Goal: Communication & Community: Answer question/provide support

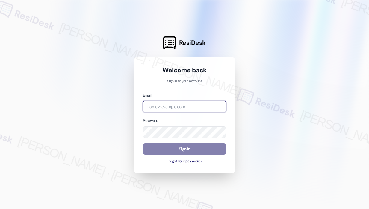
click at [173, 105] on input "email" at bounding box center [184, 107] width 83 height 12
type input "[EMAIL_ADDRESS][PERSON_NAME][DOMAIN_NAME]"
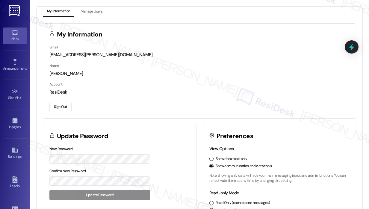
click at [15, 35] on icon at bounding box center [15, 32] width 7 height 7
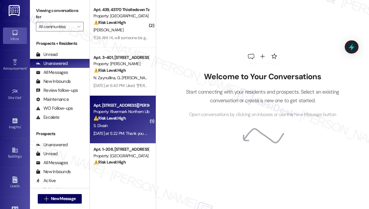
click at [136, 119] on div "⚠️ Risk Level: High The resident is claiming a violation of habitability standa…" at bounding box center [120, 118] width 55 height 6
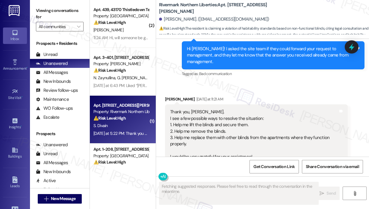
scroll to position [2983, 0]
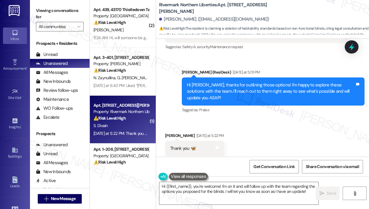
click at [252, 119] on div "Received via SMS Sasha Divain Yesterday at 5:22 PM Thank you 🦋 Tags and notes T…" at bounding box center [262, 144] width 213 height 51
click at [247, 195] on textarea "Hi {{first_name}}, you're welcome! I'm on it and will follow up with the team r…" at bounding box center [238, 193] width 159 height 22
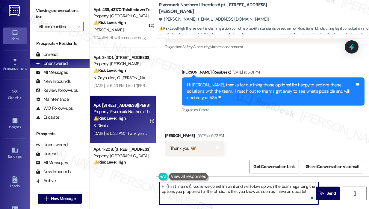
drag, startPoint x: 305, startPoint y: 190, endPoint x: 155, endPoint y: 187, distance: 150.4
click at [155, 187] on div "( 2 ) Apt. 439, 43170 Thistledown Ter Property: Jefferson Arbors at Broadlands …" at bounding box center [229, 104] width 279 height 209
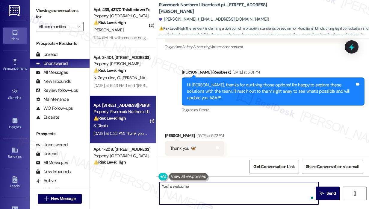
type textarea "You're welcome!"
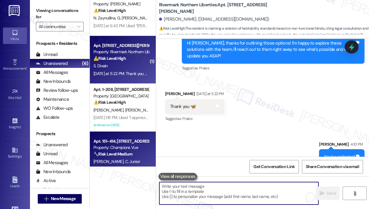
scroll to position [0, 0]
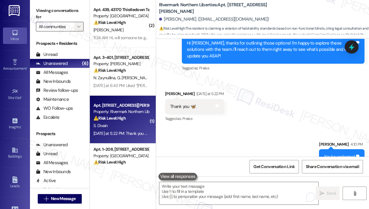
click at [80, 27] on icon "" at bounding box center [78, 26] width 3 height 5
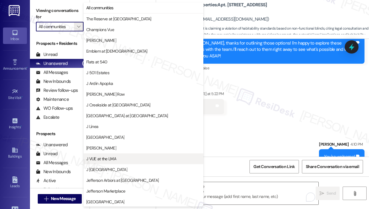
click at [98, 158] on span "J VUE at the LMA" at bounding box center [101, 159] width 30 height 6
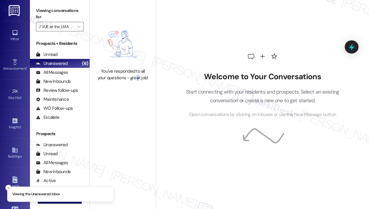
click at [133, 92] on div "You've responded to all your questions - great job!" at bounding box center [123, 52] width 66 height 105
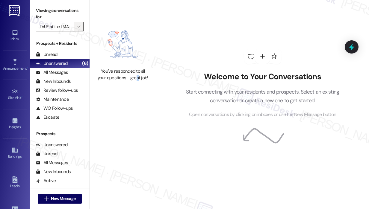
click at [77, 27] on icon "" at bounding box center [78, 26] width 3 height 5
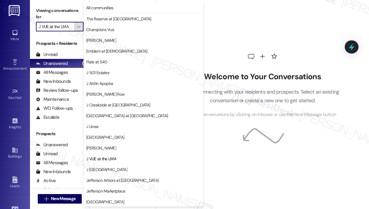
scroll to position [97, 0]
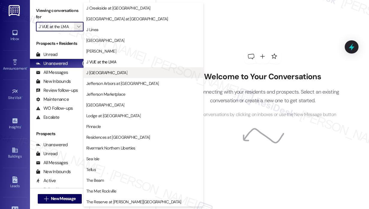
click at [123, 69] on button "J [GEOGRAPHIC_DATA]" at bounding box center [144, 72] width 120 height 11
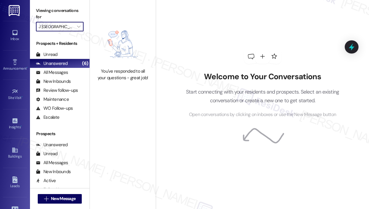
click at [207, 19] on div "Welcome to Your Conversations Start connecting with your residents and prospect…" at bounding box center [263, 83] width 180 height 167
click at [80, 27] on icon "" at bounding box center [78, 26] width 3 height 5
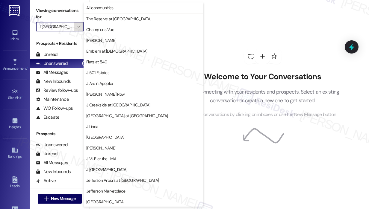
scroll to position [97, 0]
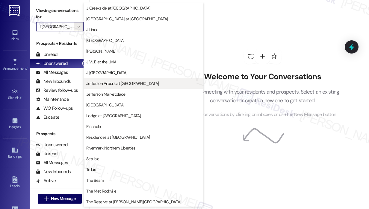
click at [137, 84] on span "Jefferson Arbors at [GEOGRAPHIC_DATA]" at bounding box center [122, 84] width 72 height 6
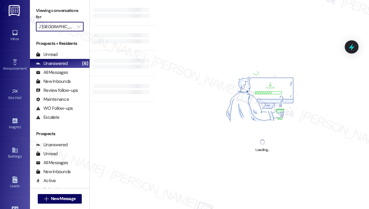
type input "Jefferson Arbors at [GEOGRAPHIC_DATA]"
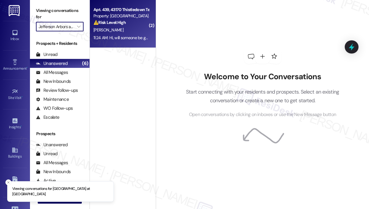
click at [135, 37] on div "11:24 AM: Hi, will someone be going by today to fix the toilet 11:24 AM: Hi, wi…" at bounding box center [144, 37] width 102 height 5
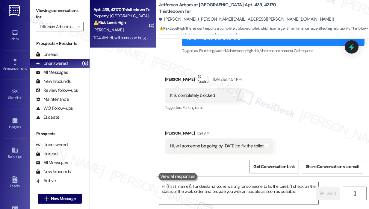
scroll to position [198, 0]
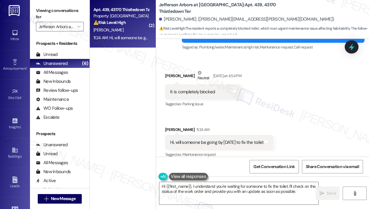
click at [283, 104] on div "Received via SMS Tammi Brudner Neutral Yesterday at 4:54 PM It is completely bl…" at bounding box center [262, 110] width 213 height 108
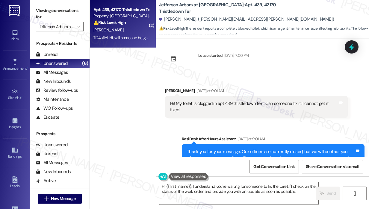
scroll to position [0, 0]
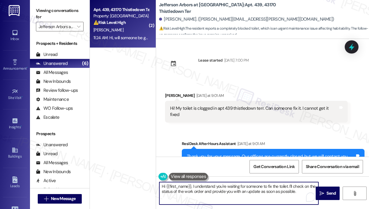
click at [279, 191] on textarea "Hi {{first_name}}, I understand you're waiting for someone to fix the toilet. I…" at bounding box center [238, 193] width 159 height 22
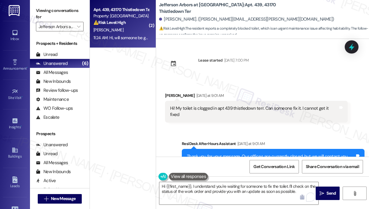
click at [207, 127] on div "Sent via SMS ResiDesk After Hours Assistant Yesterday at 9:01 AM Thank you for …" at bounding box center [262, 190] width 213 height 127
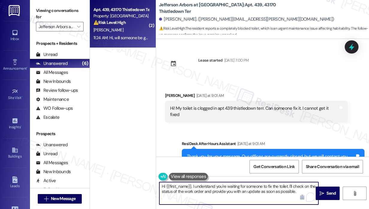
drag, startPoint x: 300, startPoint y: 192, endPoint x: 289, endPoint y: 187, distance: 11.4
click at [289, 187] on textarea "Hi {{first_name}}, I understand you're waiting for someone to fix the toilet. I…" at bounding box center [238, 193] width 159 height 22
paste textarea "Do we have your permission to enter during your absence to address this issue? …"
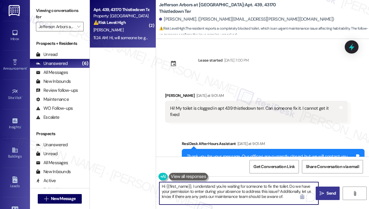
type textarea "Hi {{first_name}}, I understand you're waiting for someone to fix the toilet. D…"
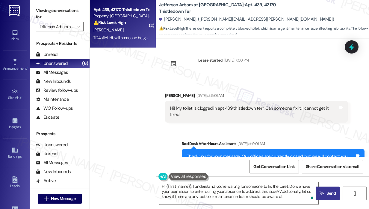
click at [328, 191] on span "Send" at bounding box center [330, 193] width 9 height 6
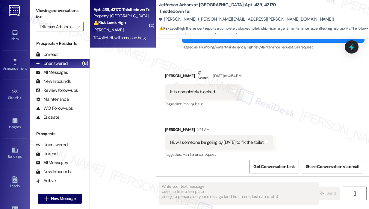
scroll to position [198, 0]
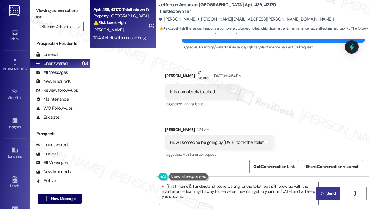
type textarea "Hi {{first_name}}, I understand you're waiting for the toilet repair. I'll foll…"
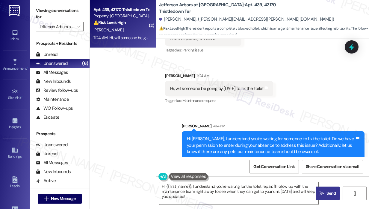
scroll to position [253, 0]
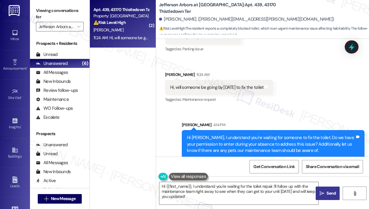
click at [279, 108] on div "Sent via SMS Sarah 4:14 PM Hi Tammi, I understand you're waiting for someone to…" at bounding box center [262, 135] width 213 height 55
click at [125, 97] on div "( 2 ) Apt. 439, 43170 Thistledown Ter Property: Jefferson Arbors at Broadlands …" at bounding box center [123, 83] width 66 height 167
click at [78, 25] on icon "" at bounding box center [78, 26] width 3 height 5
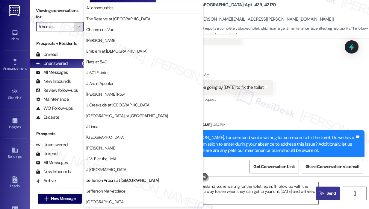
scroll to position [97, 0]
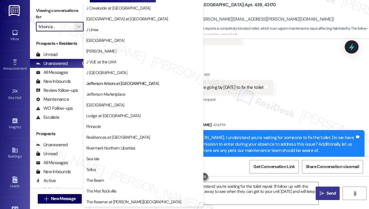
click at [125, 95] on span "Jefferson Marketplace" at bounding box center [143, 94] width 114 height 6
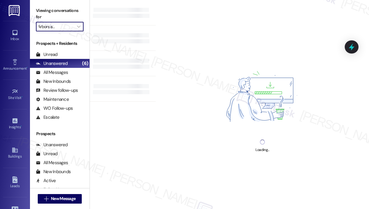
type input "Jefferson Marketplace"
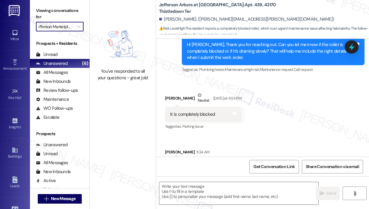
scroll to position [198, 0]
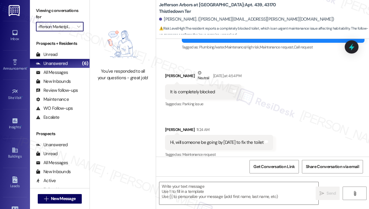
type textarea "Fetching suggested responses. Please feel free to read through the conversation…"
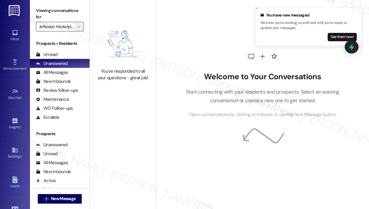
click at [74, 29] on button "" at bounding box center [79, 27] width 10 height 10
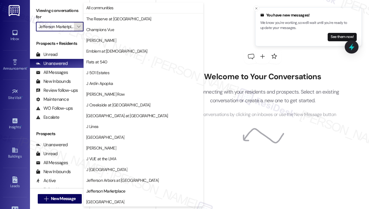
scroll to position [97, 0]
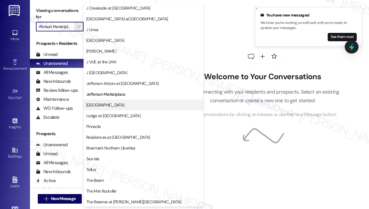
click at [110, 106] on span "[GEOGRAPHIC_DATA]" at bounding box center [105, 105] width 38 height 6
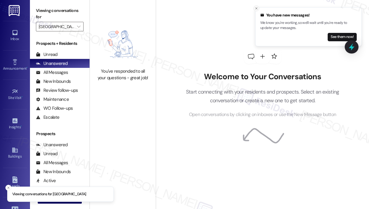
click at [257, 7] on icon "Close toast" at bounding box center [257, 9] width 4 height 4
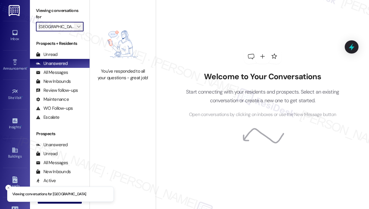
click at [77, 27] on icon "" at bounding box center [78, 26] width 3 height 5
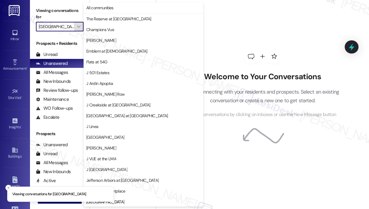
scroll to position [97, 0]
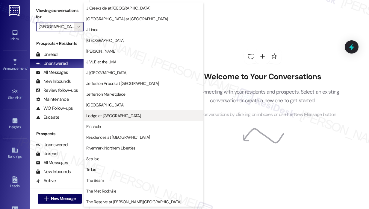
click at [119, 114] on span "Lodge at [GEOGRAPHIC_DATA]" at bounding box center [113, 116] width 55 height 6
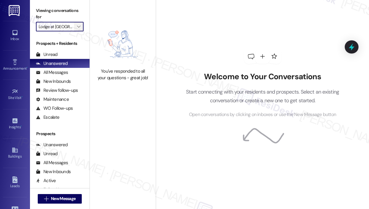
click at [79, 28] on icon "" at bounding box center [78, 26] width 3 height 5
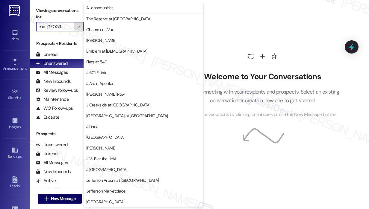
scroll to position [97, 0]
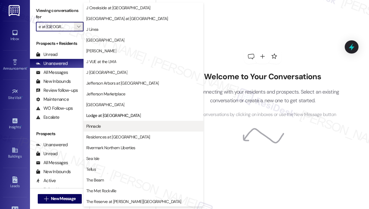
click at [102, 129] on span "Pinnacle" at bounding box center [143, 126] width 114 height 6
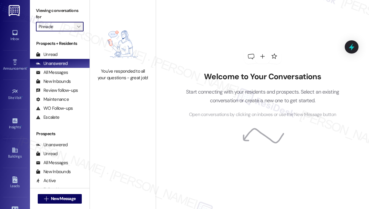
click at [78, 28] on icon "" at bounding box center [78, 26] width 3 height 5
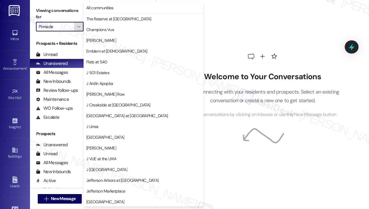
scroll to position [97, 0]
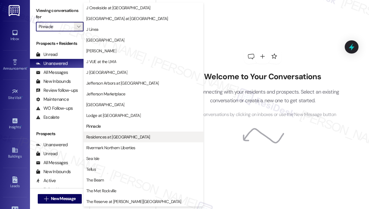
click at [102, 136] on span "Residences at [GEOGRAPHIC_DATA]" at bounding box center [117, 137] width 63 height 6
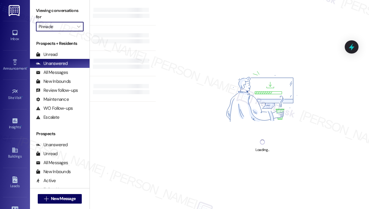
type input "Residences at [GEOGRAPHIC_DATA]"
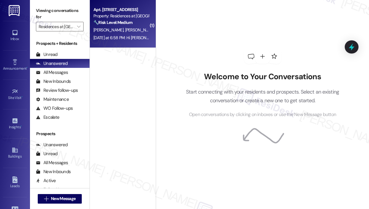
click at [134, 32] on div "[PERSON_NAME] [PERSON_NAME]" at bounding box center [121, 29] width 57 height 7
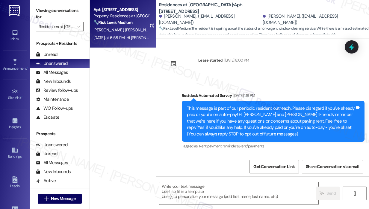
scroll to position [1330, 0]
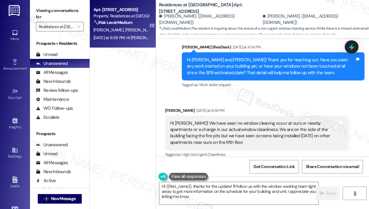
type textarea "Hi {{first_name}}, thanks for the update! I'll follow up with the window washin…"
click at [261, 94] on div "Received via SMS [PERSON_NAME] [DATE] at 6:58 PM Hi [PERSON_NAME]! We have seen…" at bounding box center [262, 129] width 213 height 70
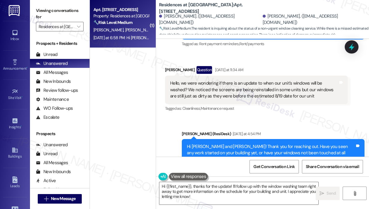
scroll to position [1241, 0]
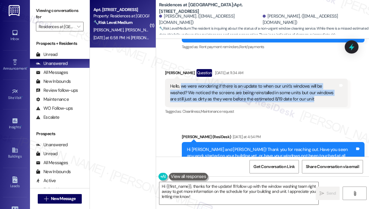
drag, startPoint x: 315, startPoint y: 91, endPoint x: 181, endPoint y: 80, distance: 134.7
click at [181, 83] on div "Hello, we were wondering if there is an update to when our unit's windows will …" at bounding box center [254, 92] width 168 height 19
copy div "we were wondering if there is an update to when our unit's windows will be wash…"
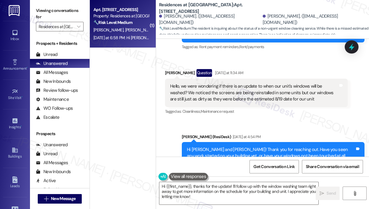
click at [306, 120] on div "Sent via SMS [PERSON_NAME] (ResiDesk) [DATE] at 4:54 PM Hi [PERSON_NAME] and [P…" at bounding box center [262, 151] width 213 height 63
click at [351, 50] on icon at bounding box center [352, 47] width 10 height 10
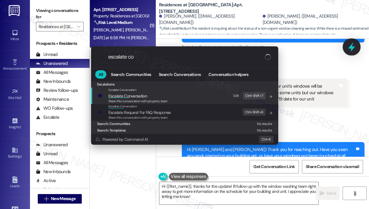
type input "escalate con"
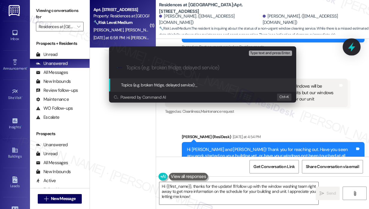
type input "Request for Update on Window Washing Schedule"
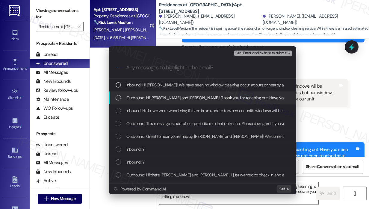
click at [175, 99] on span "Outbound: Hi [PERSON_NAME] and [PERSON_NAME]! Thank you for reaching out. Have …" at bounding box center [352, 98] width 453 height 7
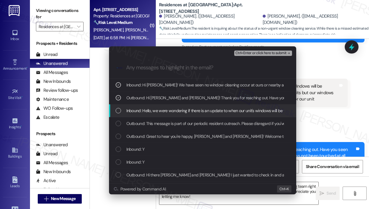
click at [179, 113] on span "Inbound: Hello, we were wondering if there is an update to when our unit's wind…" at bounding box center [345, 111] width 438 height 7
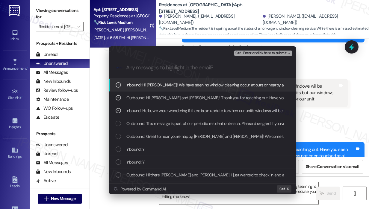
click at [256, 52] on span "Ctrl+Enter or click here to submit" at bounding box center [260, 53] width 51 height 4
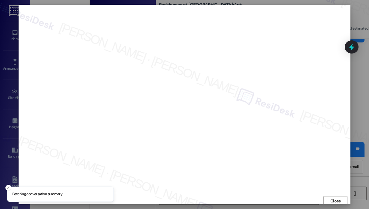
scroll to position [1, 0]
click at [329, 197] on span "Close" at bounding box center [335, 200] width 13 height 6
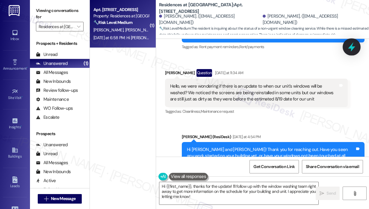
click at [350, 46] on icon at bounding box center [351, 47] width 7 height 9
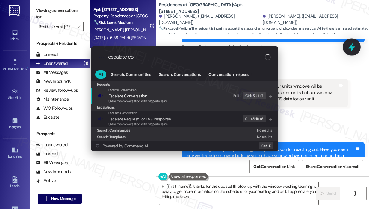
type input "escalate con"
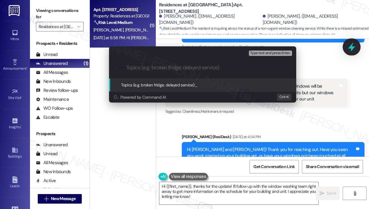
paste input "Request for Update on Window Washing Schedule"
type input "Request for Update on Window Washing Schedule"
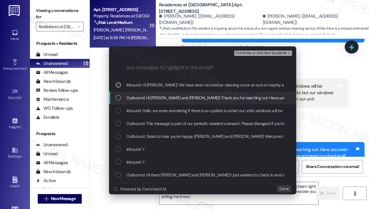
click at [197, 95] on span "Outbound: Hi [PERSON_NAME] and [PERSON_NAME]! Thank you for reaching out. Have …" at bounding box center [352, 98] width 453 height 7
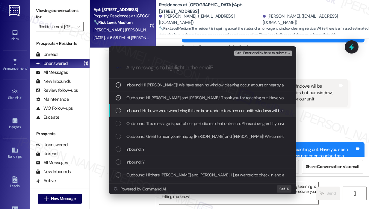
click at [198, 111] on span "Inbound: Hello, we were wondering if there is an update to when our unit's wind…" at bounding box center [345, 111] width 438 height 7
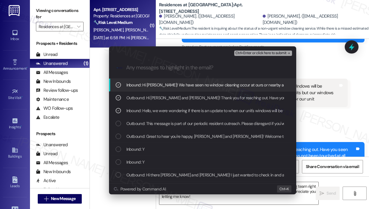
click at [246, 54] on span "Ctrl+Enter or click here to submit" at bounding box center [260, 53] width 51 height 4
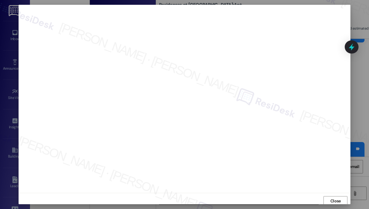
scroll to position [4, 0]
click at [333, 196] on span "Close" at bounding box center [335, 197] width 10 height 6
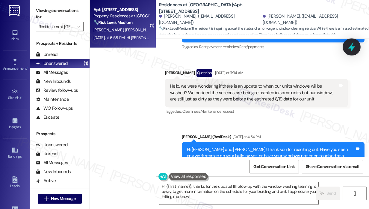
click at [351, 43] on icon at bounding box center [352, 47] width 10 height 10
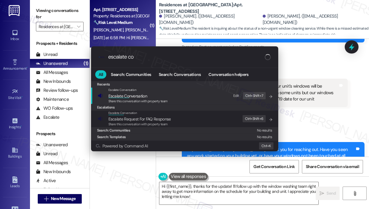
type input "escalate con"
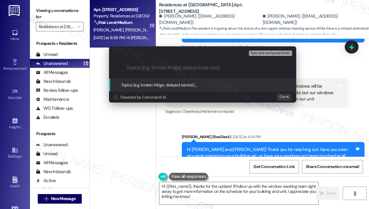
paste input "Request for Update on Window Washing Schedule"
type input "Request for Update on Window Washing Schedule"
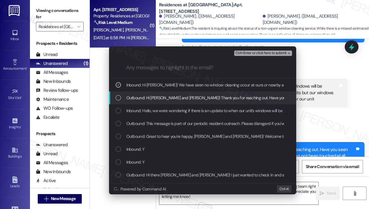
click at [223, 96] on span "Outbound: Hi [PERSON_NAME] and [PERSON_NAME]! Thank you for reaching out. Have …" at bounding box center [352, 98] width 453 height 7
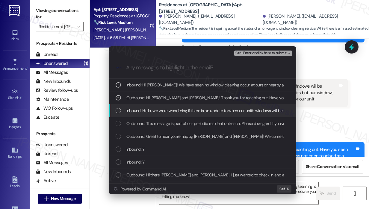
click at [226, 111] on span "Inbound: Hello, we were wondering if there is an update to when our unit's wind…" at bounding box center [345, 111] width 438 height 7
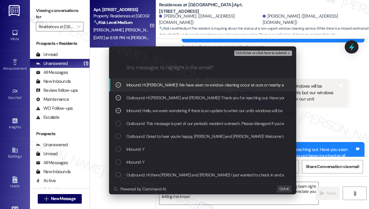
click at [264, 53] on span "Ctrl+Enter or click here to submit" at bounding box center [260, 53] width 51 height 4
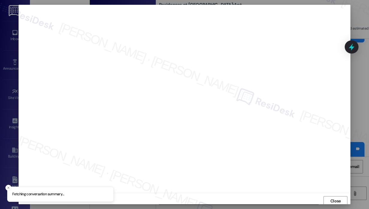
scroll to position [1, 0]
click at [332, 200] on span "Close" at bounding box center [335, 200] width 10 height 6
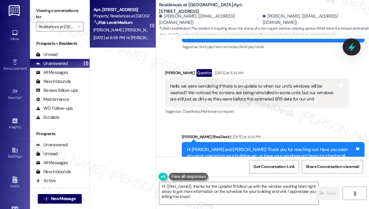
click at [351, 48] on icon at bounding box center [351, 47] width 7 height 9
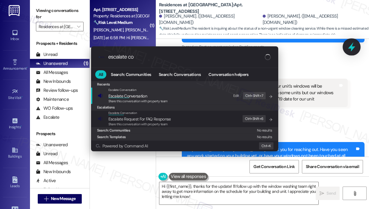
type input "escalate con"
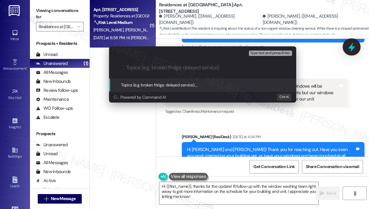
click at [351, 48] on div "Escalate Conversation High risk Topics (e.g. broken fridge, delayed service) An…" at bounding box center [184, 104] width 369 height 209
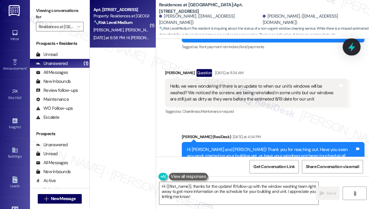
click at [351, 48] on icon at bounding box center [351, 47] width 7 height 9
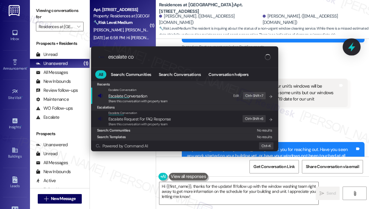
type input "escalate con"
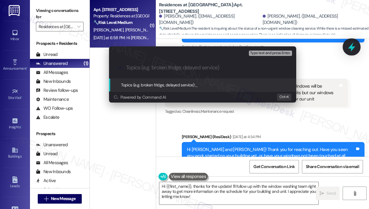
paste input "Request for Update on Window Washing Schedule"
type input "Request for Update on Window Washing Schedule"
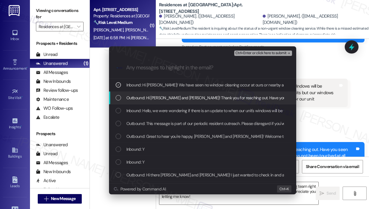
click at [211, 96] on span "Outbound: Hi [PERSON_NAME] and [PERSON_NAME]! Thank you for reaching out. Have …" at bounding box center [352, 98] width 453 height 7
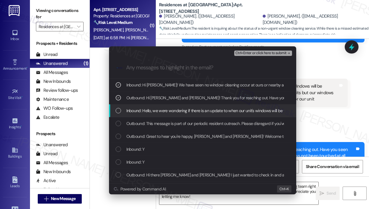
click at [212, 106] on div "Inbound: Hello, we were wondering if there is an update to when our unit's wind…" at bounding box center [202, 111] width 187 height 13
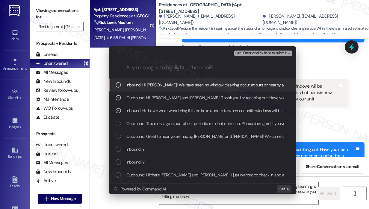
click at [248, 53] on span "Ctrl+Enter or click here to submit" at bounding box center [260, 53] width 51 height 4
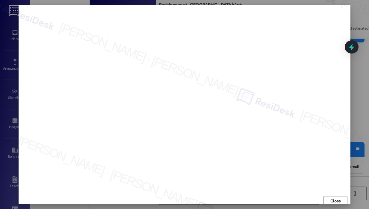
scroll to position [0, 0]
click at [337, 199] on span "Close" at bounding box center [335, 201] width 10 height 6
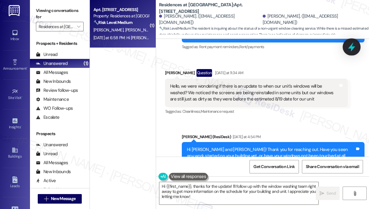
click at [350, 48] on icon at bounding box center [351, 47] width 7 height 9
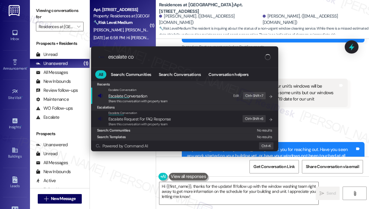
type input "escalate con"
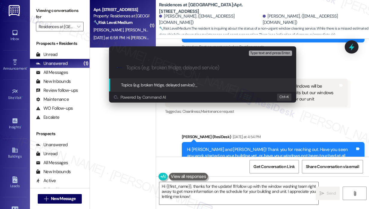
paste input "Request for Update on Window Washing Schedule"
type input "Request for Update on Window Washing Schedule"
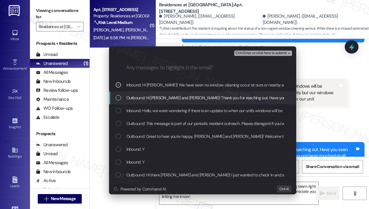
click at [233, 96] on span "Outbound: Hi [PERSON_NAME] and [PERSON_NAME]! Thank you for reaching out. Have …" at bounding box center [352, 98] width 453 height 7
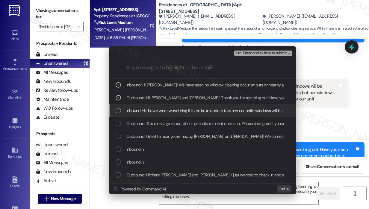
click at [234, 106] on div "Inbound: Hello, we were wondering if there is an update to when our unit's wind…" at bounding box center [202, 111] width 187 height 13
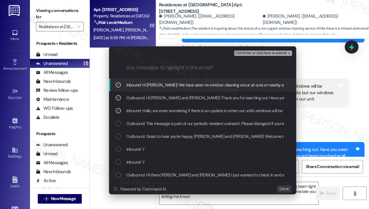
click at [265, 53] on span "Ctrl+Enter or click here to submit" at bounding box center [260, 53] width 51 height 4
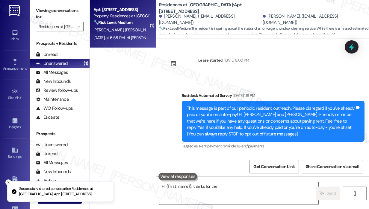
scroll to position [1330, 0]
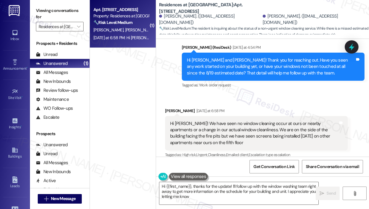
type textarea "Hi {{first_name}}, thanks for the update! I'll follow up with the window washin…"
